Goal: Find contact information: Obtain details needed to contact an individual or organization

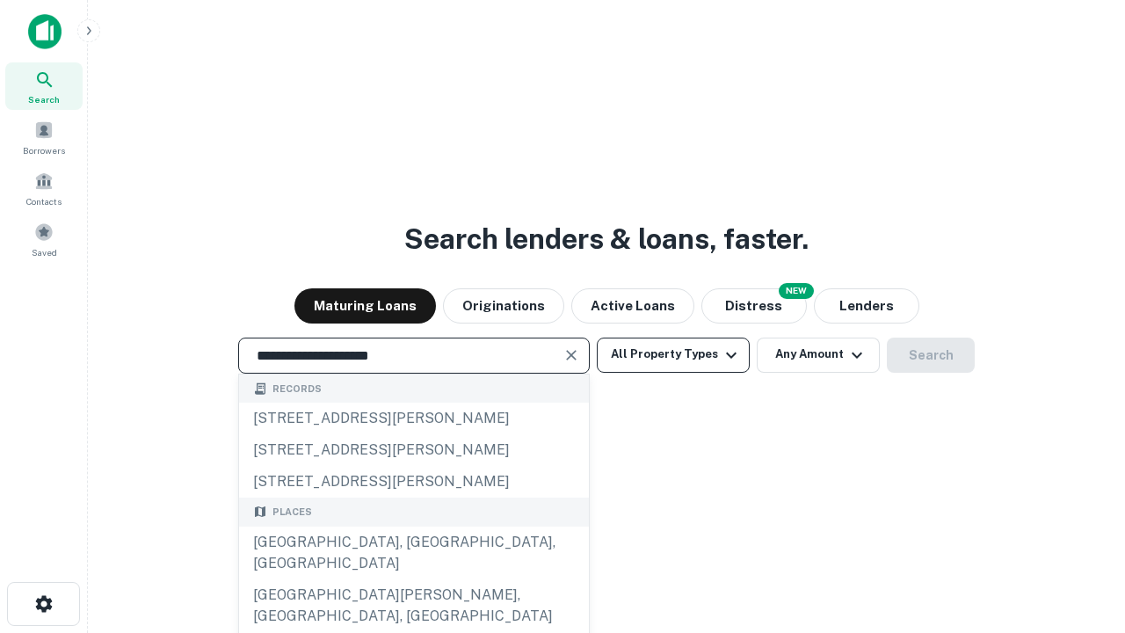
click at [413, 579] on div "[GEOGRAPHIC_DATA], [GEOGRAPHIC_DATA], [GEOGRAPHIC_DATA]" at bounding box center [414, 553] width 350 height 53
type input "**********"
click at [673, 354] on button "All Property Types" at bounding box center [673, 355] width 153 height 35
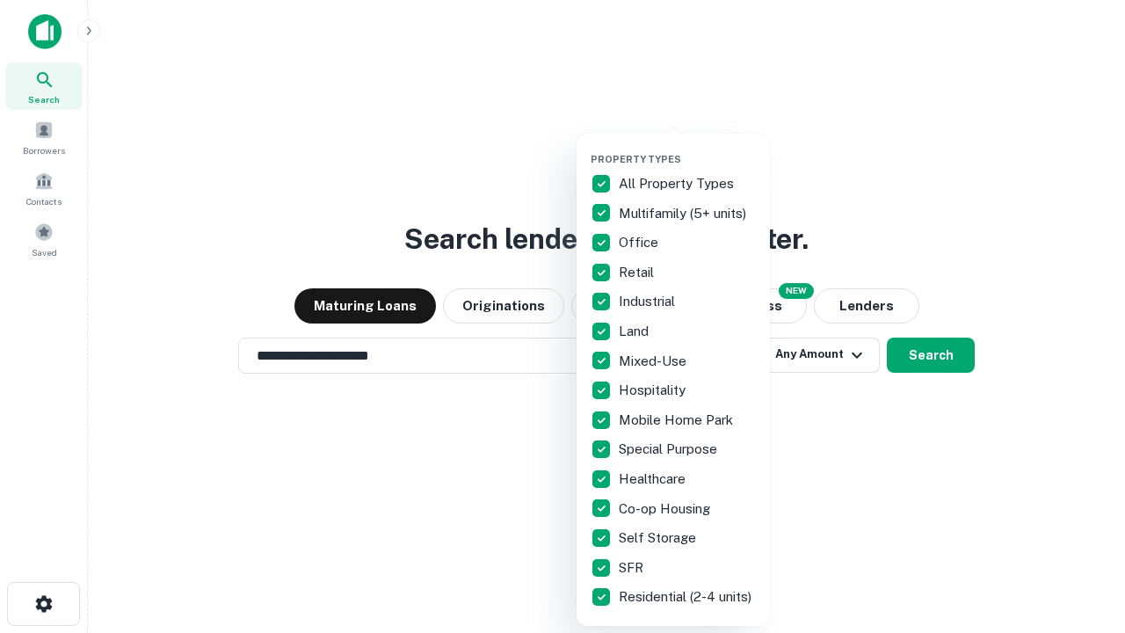
click at [688, 148] on button "button" at bounding box center [687, 148] width 193 height 1
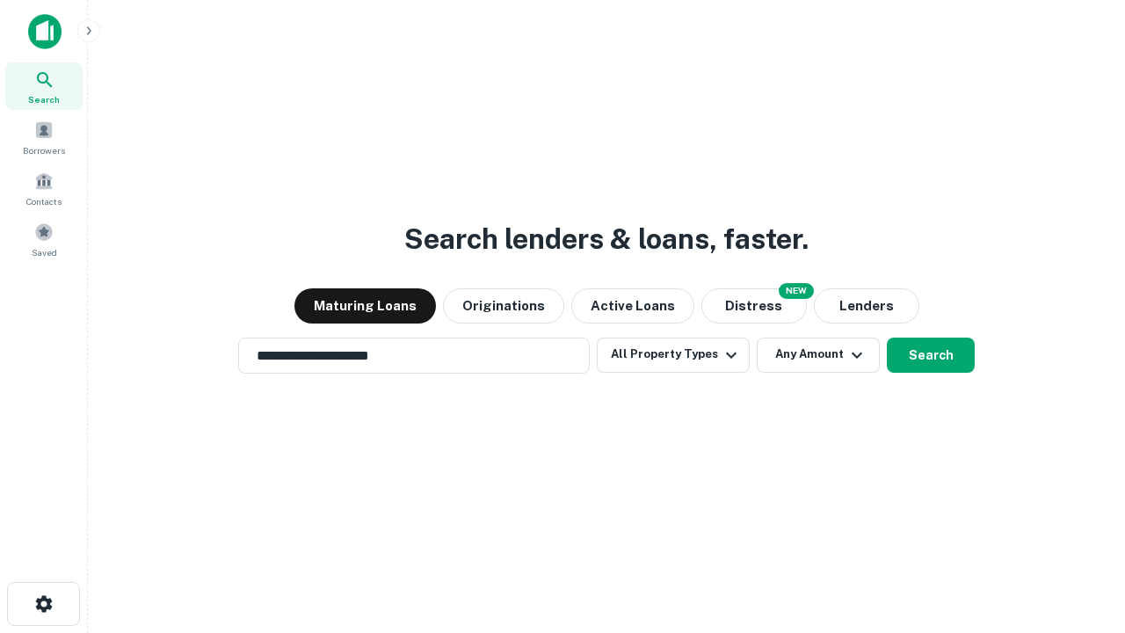
scroll to position [27, 0]
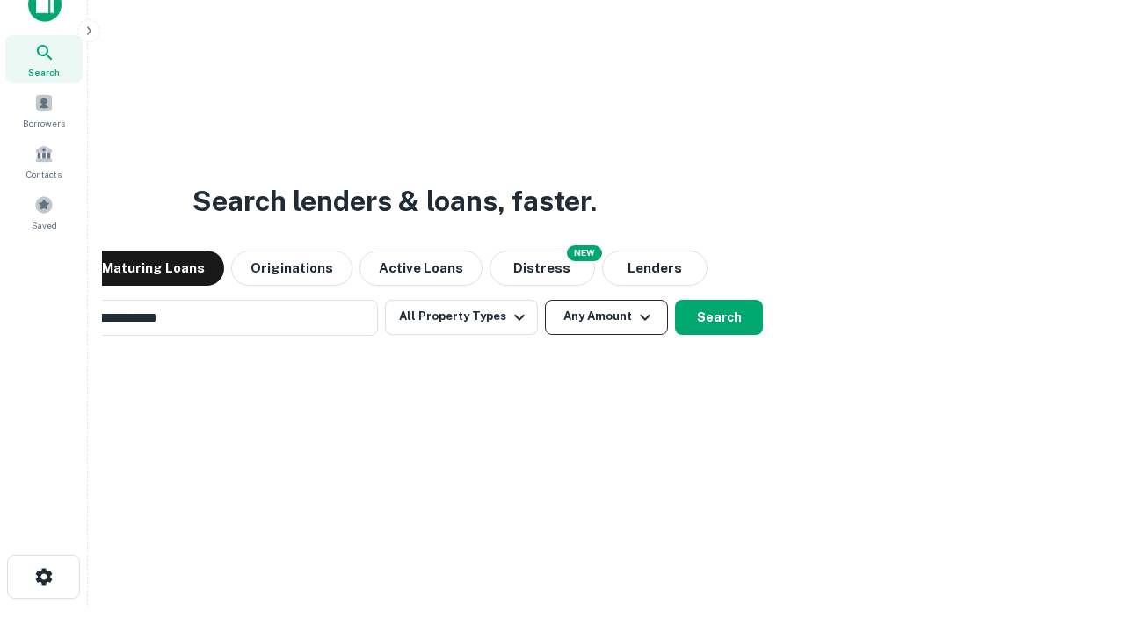
click at [545, 300] on button "Any Amount" at bounding box center [606, 317] width 123 height 35
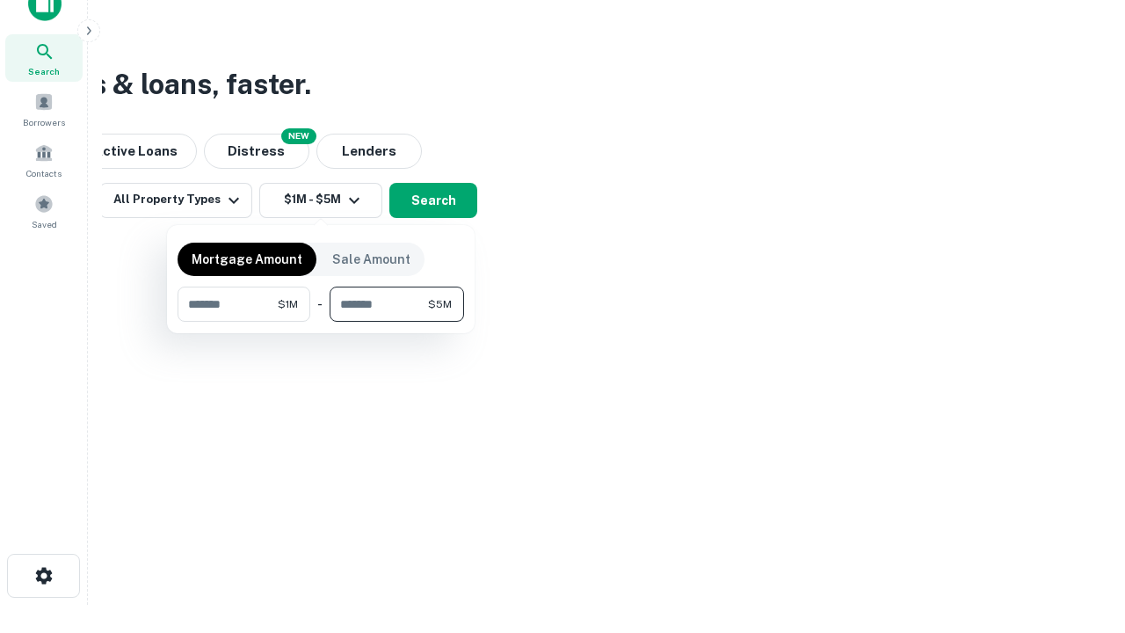
type input "*******"
click at [321, 322] on button "button" at bounding box center [321, 322] width 287 height 1
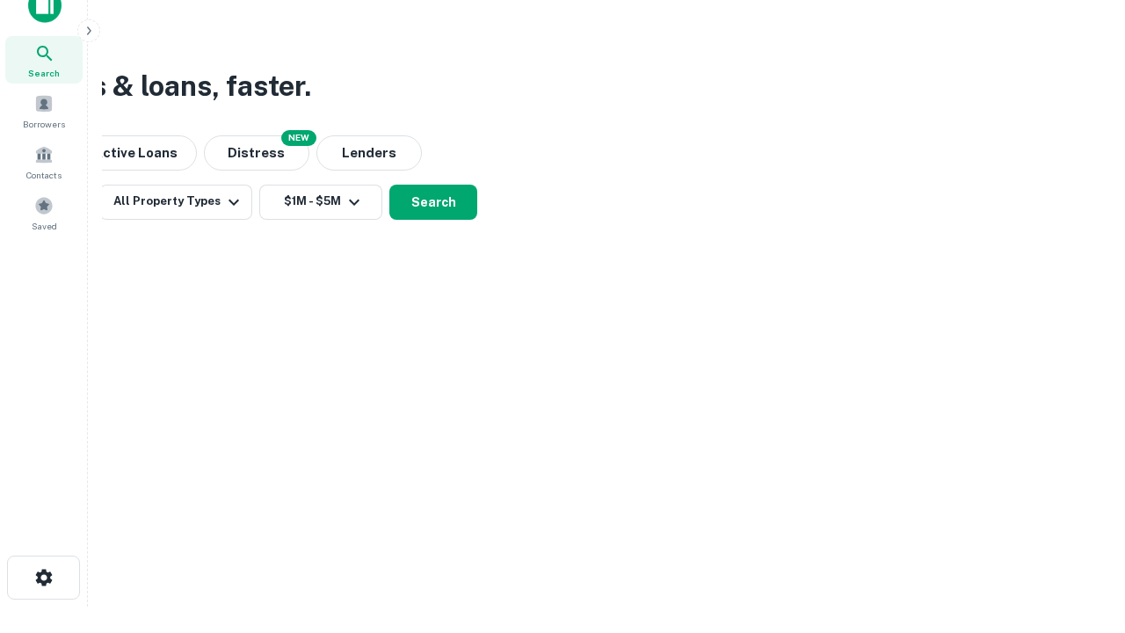
scroll to position [11, 324]
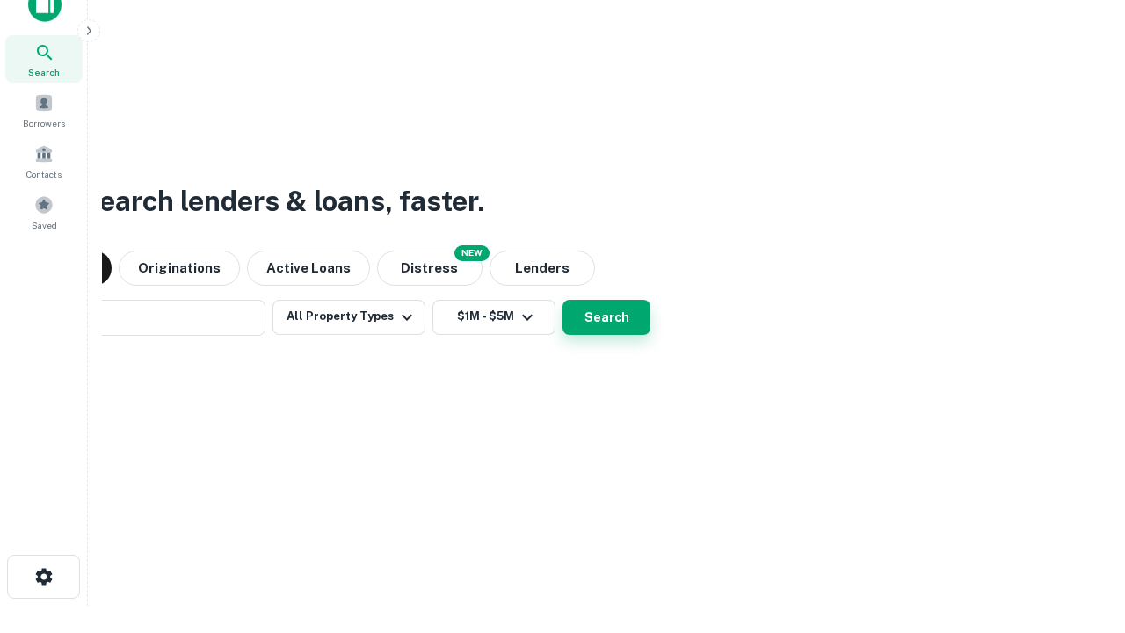
click at [563, 300] on button "Search" at bounding box center [607, 317] width 88 height 35
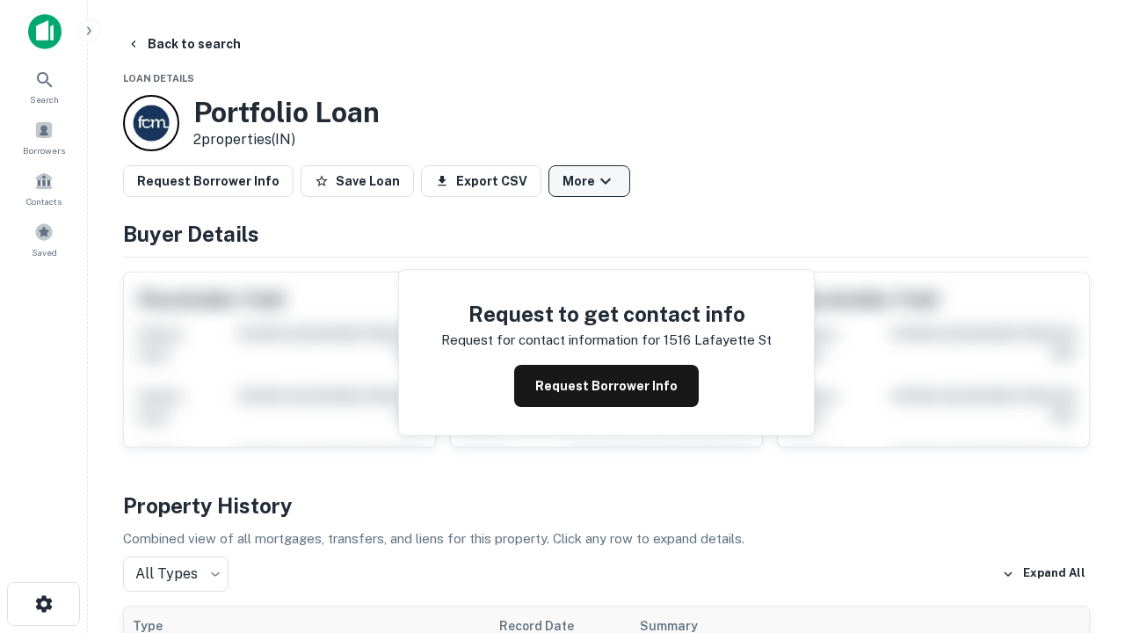
click at [589, 181] on button "More" at bounding box center [590, 181] width 82 height 32
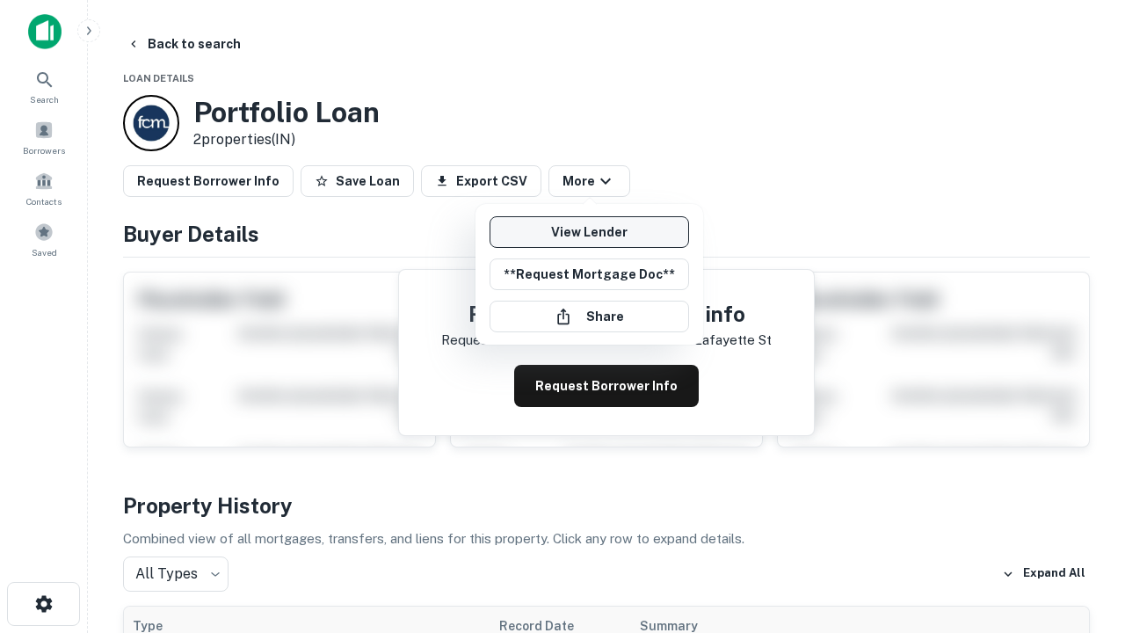
click at [589, 232] on link "View Lender" at bounding box center [590, 232] width 200 height 32
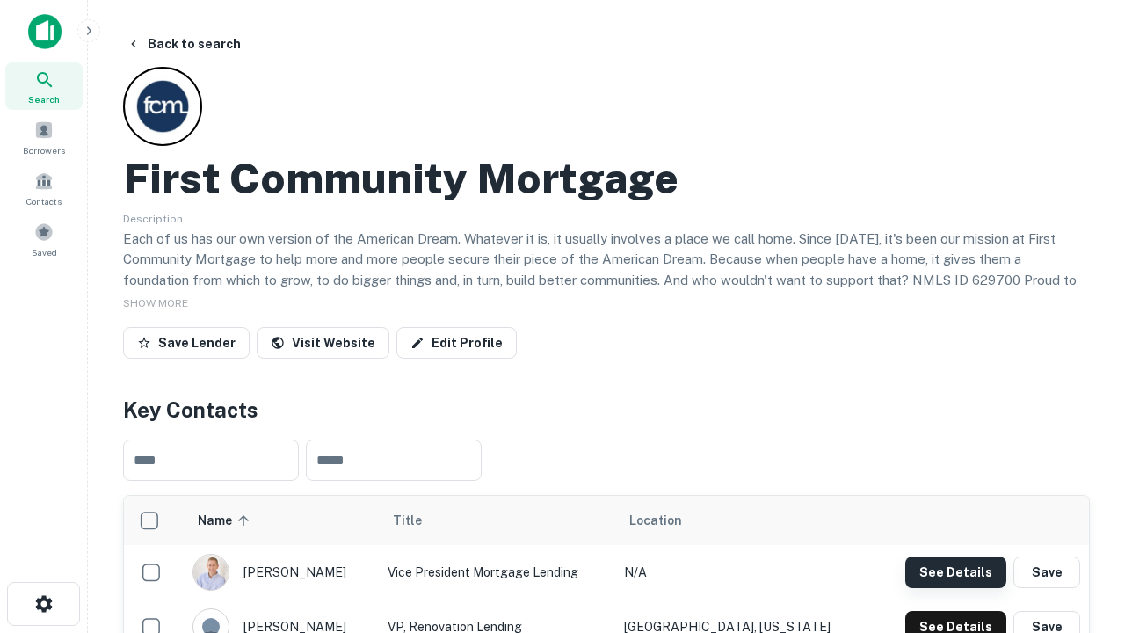
click at [956, 571] on button "See Details" at bounding box center [956, 573] width 101 height 32
